Goal: Navigation & Orientation: Understand site structure

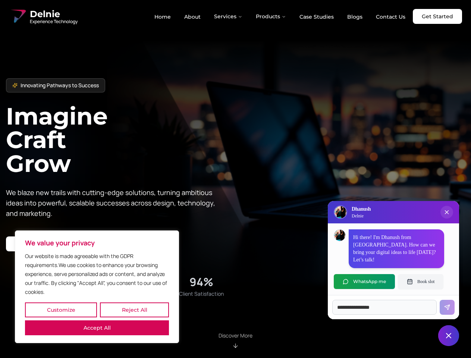
click at [61, 310] on button "Customize" at bounding box center [61, 310] width 72 height 15
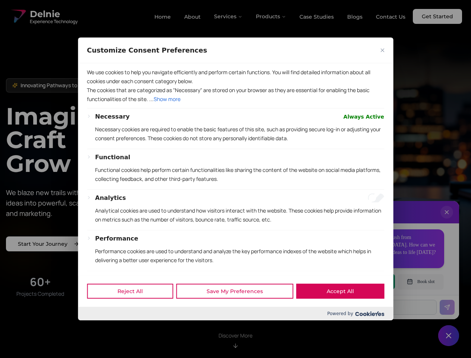
click at [134, 310] on div at bounding box center [235, 179] width 471 height 358
click at [97, 86] on p "We use cookies to help you navigate efficiently and perform certain functions. …" at bounding box center [235, 77] width 297 height 18
click at [235, 179] on p "Functional cookies help perform certain functionalities like sharing the conten…" at bounding box center [239, 175] width 289 height 18
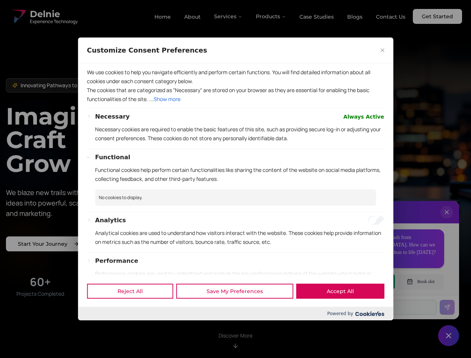
click at [229, 16] on div at bounding box center [235, 179] width 471 height 358
click at [271, 16] on div at bounding box center [235, 179] width 471 height 358
click at [447, 220] on div at bounding box center [235, 179] width 471 height 358
click at [365, 282] on div "Reject All Save My Preferences Accept All" at bounding box center [235, 291] width 315 height 32
click at [421, 282] on div at bounding box center [235, 179] width 471 height 358
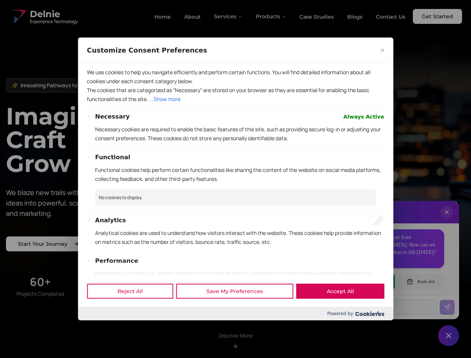
click at [449, 336] on div at bounding box center [235, 179] width 471 height 358
